Goal: Check status: Check status

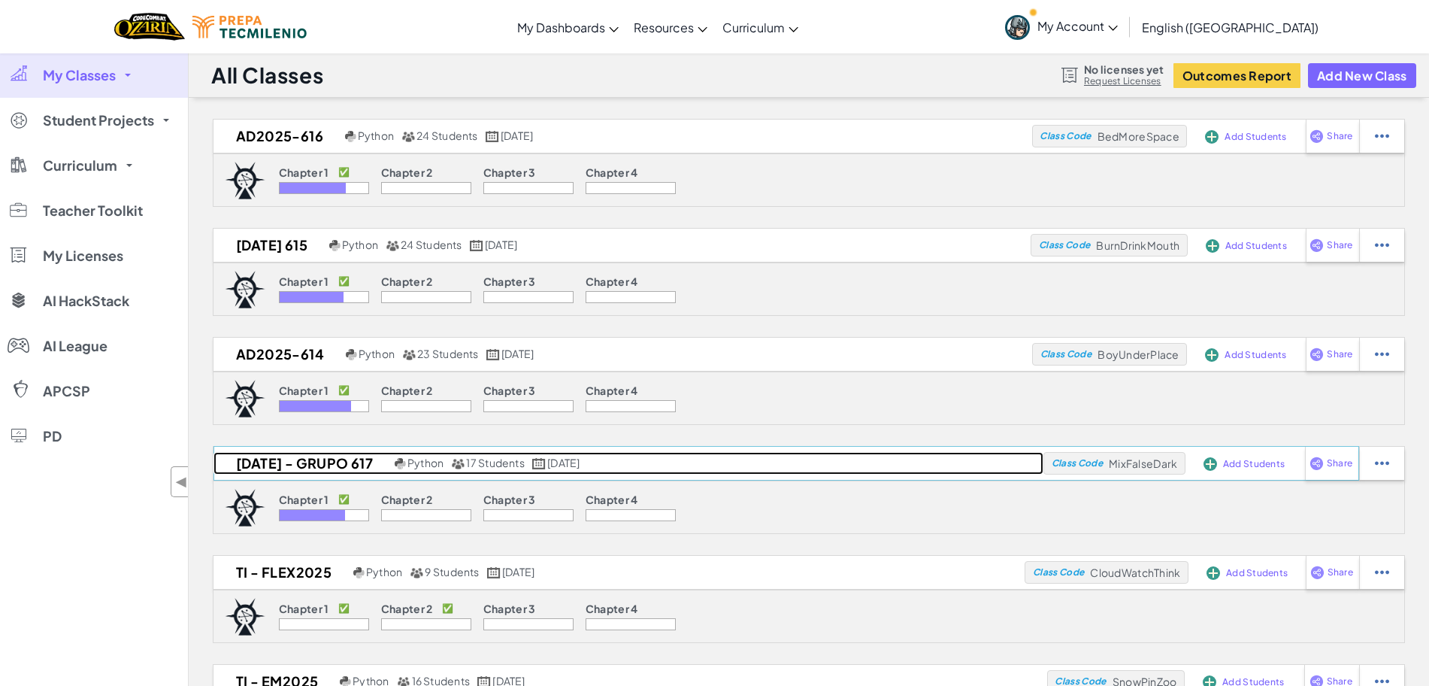
click at [335, 460] on h2 "[DATE] - Grupo 617" at bounding box center [302, 463] width 177 height 23
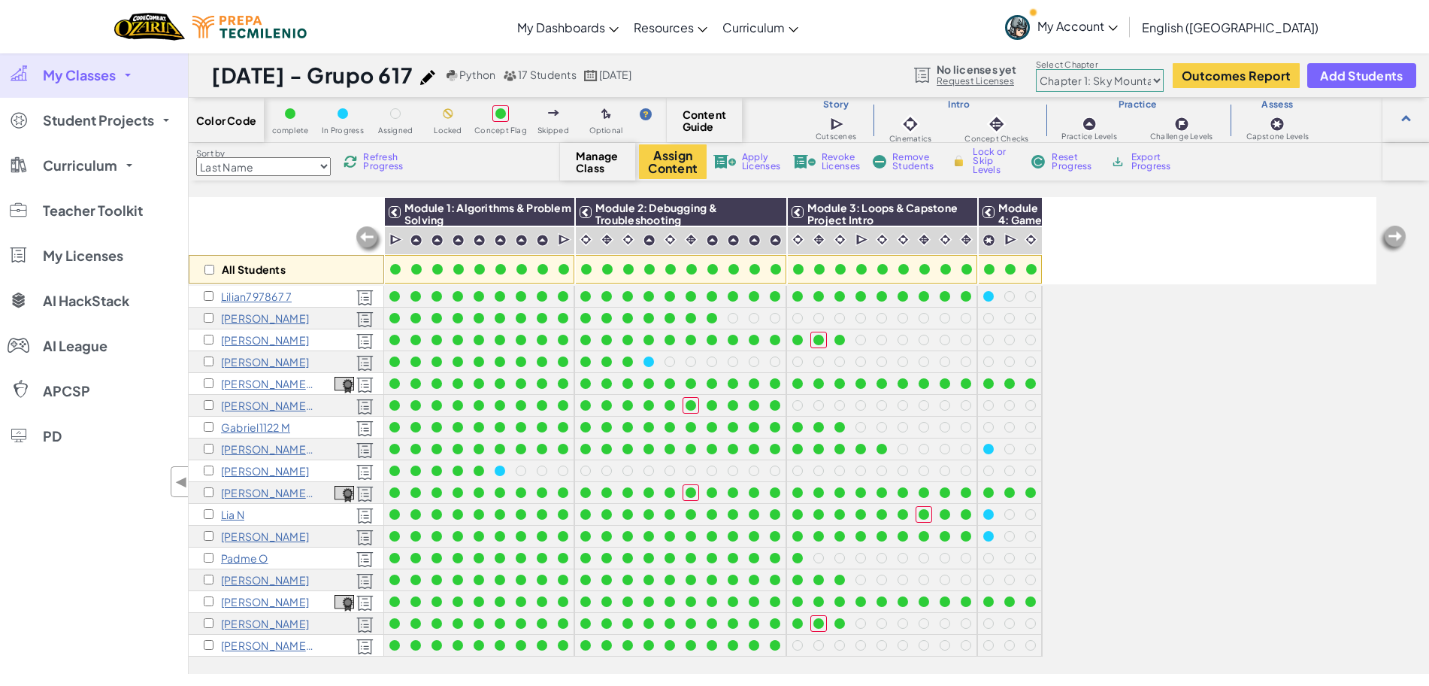
scroll to position [6, 0]
click at [229, 514] on div "Lia N" at bounding box center [286, 515] width 195 height 22
click at [241, 508] on p "Lia N" at bounding box center [232, 514] width 23 height 12
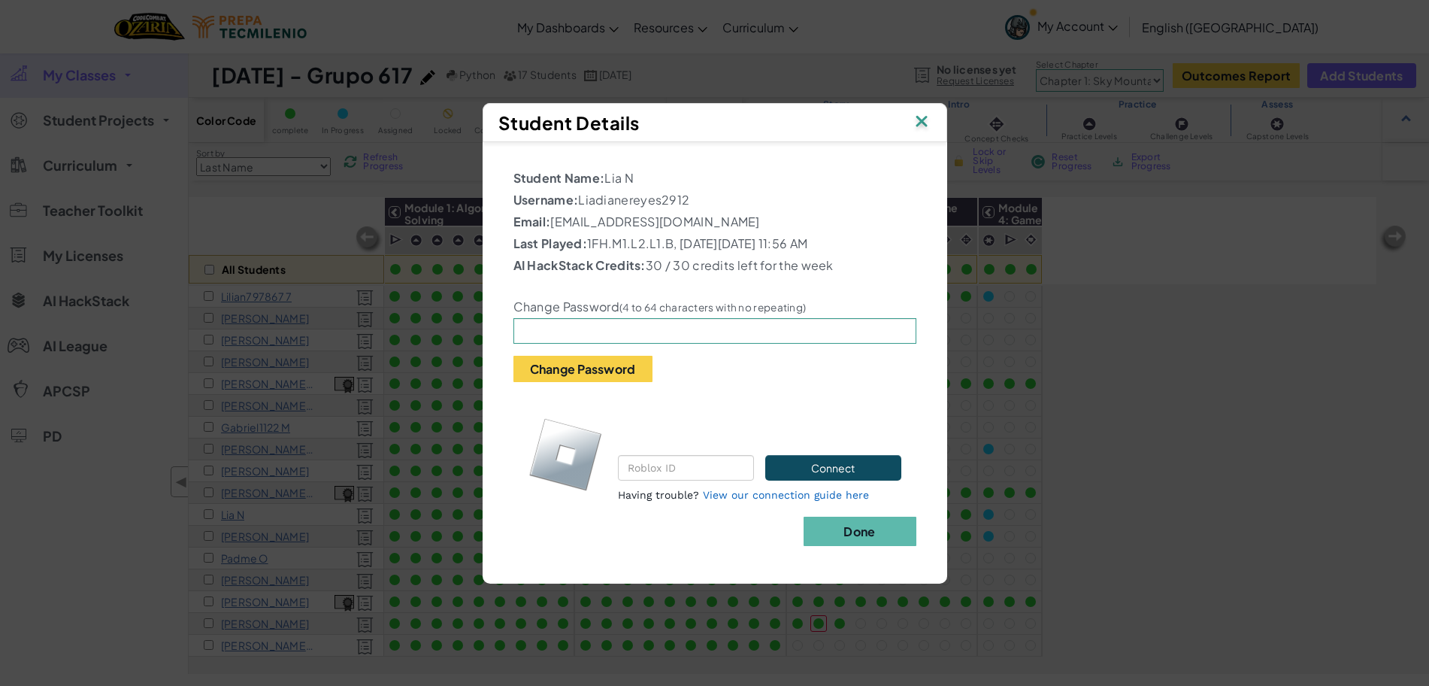
click at [928, 121] on img at bounding box center [922, 122] width 20 height 23
